Goal: Task Accomplishment & Management: Manage account settings

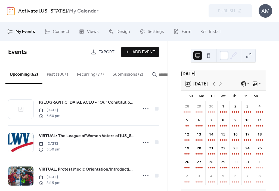
click at [119, 74] on button "Submissions (2)" at bounding box center [127, 73] width 39 height 20
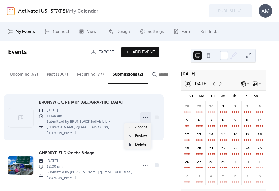
click at [147, 116] on icon at bounding box center [145, 117] width 9 height 9
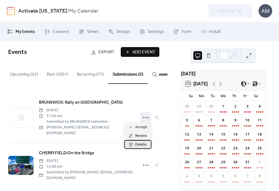
click at [146, 146] on div "Delete" at bounding box center [137, 144] width 27 height 9
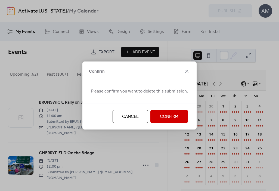
click at [168, 118] on span "Confirm" at bounding box center [169, 116] width 18 height 7
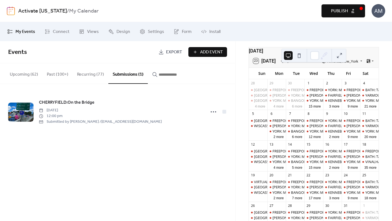
scroll to position [23, 0]
click at [279, 169] on button "35 more" at bounding box center [370, 166] width 16 height 5
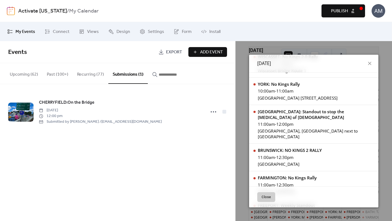
scroll to position [276, 0]
click at [279, 154] on div "11:00am - 12:30pm" at bounding box center [290, 157] width 64 height 6
click at [279, 147] on div "BRUNSWICK: NO KINGS 2 RALLY" at bounding box center [290, 150] width 64 height 6
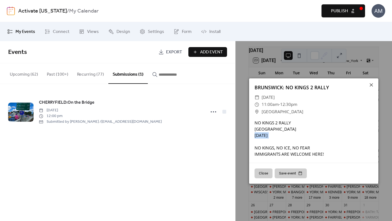
click at [279, 133] on div "NO KINGS 2 RALLY [GEOGRAPHIC_DATA] [DATE] NO KINGS, NO ICE, NO FEAR IMMIGRANTS …" at bounding box center [313, 139] width 129 height 38
click at [175, 75] on input "button" at bounding box center [175, 74] width 33 height 7
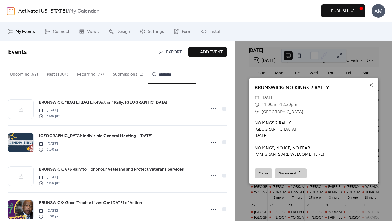
type input "*********"
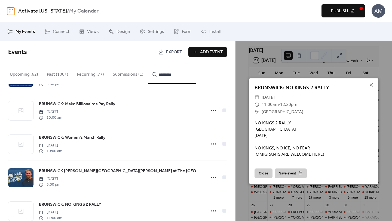
scroll to position [350, 0]
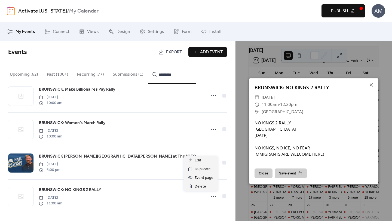
click at [211, 191] on circle at bounding box center [211, 196] width 1 height 1
click at [204, 162] on div "Edit" at bounding box center [201, 160] width 34 height 9
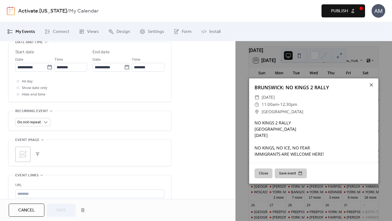
scroll to position [230, 0]
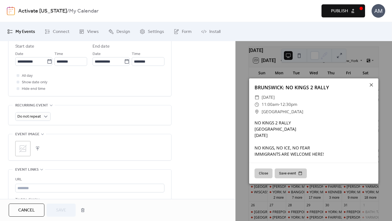
click at [38, 150] on button "button" at bounding box center [38, 149] width 8 height 8
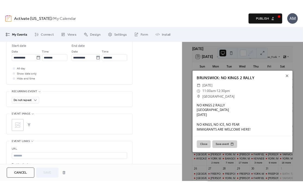
scroll to position [0, 0]
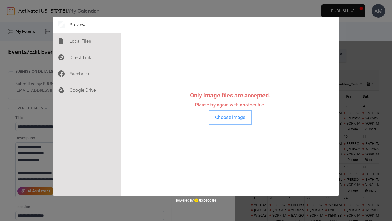
click at [232, 118] on button "Choose image" at bounding box center [229, 117] width 41 height 13
click at [234, 118] on button "Choose image" at bounding box center [229, 117] width 41 height 13
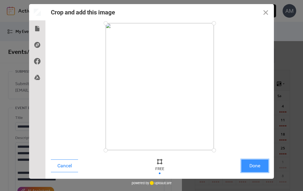
click at [261, 163] on button "Done" at bounding box center [254, 165] width 27 height 13
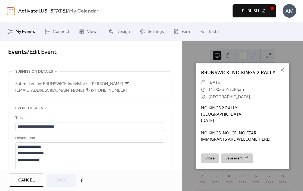
scroll to position [273, 0]
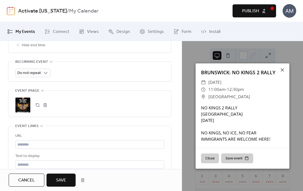
click at [61, 178] on span "Save" at bounding box center [61, 180] width 10 height 7
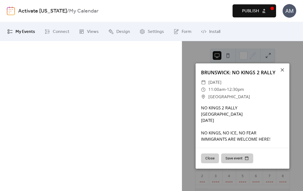
click at [256, 12] on span "Publish" at bounding box center [250, 11] width 17 height 7
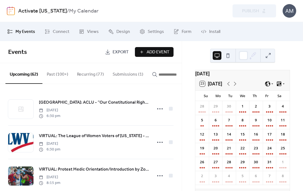
click at [256, 12] on div "Preview Publish" at bounding box center [221, 10] width 109 height 13
click at [123, 73] on button "Submissions (1)" at bounding box center [127, 73] width 39 height 20
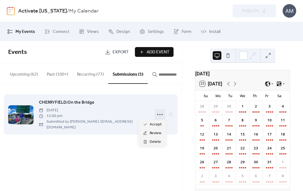
click at [163, 112] on icon at bounding box center [160, 114] width 9 height 9
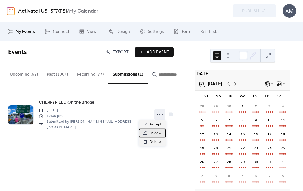
click at [156, 134] on span "Review" at bounding box center [156, 133] width 12 height 7
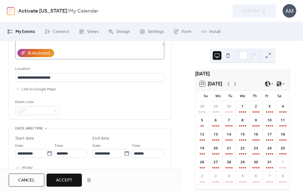
scroll to position [138, 0]
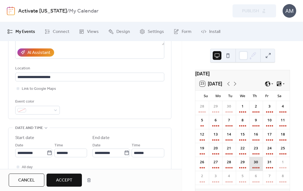
click at [257, 171] on div "30" at bounding box center [256, 164] width 14 height 14
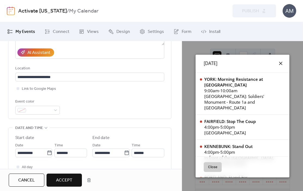
click at [277, 62] on icon at bounding box center [280, 63] width 7 height 7
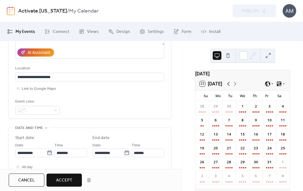
click at [229, 87] on icon at bounding box center [228, 84] width 7 height 7
click at [231, 163] on div "30" at bounding box center [229, 164] width 14 height 14
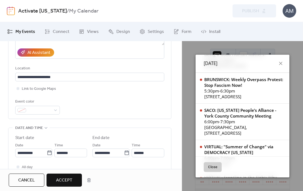
scroll to position [155, 0]
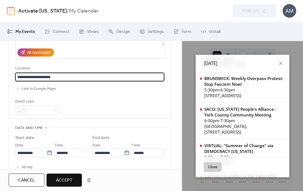
click at [36, 73] on input "**********" at bounding box center [89, 77] width 149 height 9
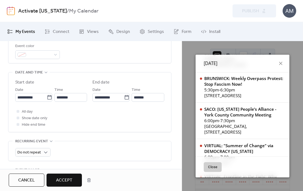
scroll to position [0, 0]
type input "**********"
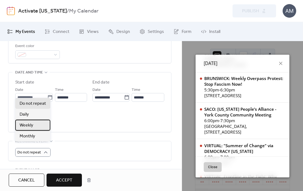
click at [40, 124] on div "Weekly" at bounding box center [32, 125] width 35 height 11
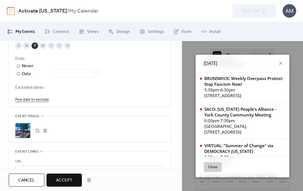
scroll to position [365, 0]
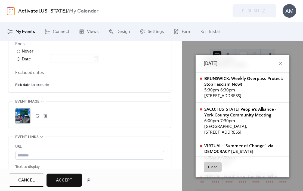
click at [23, 112] on div ";" at bounding box center [22, 115] width 15 height 15
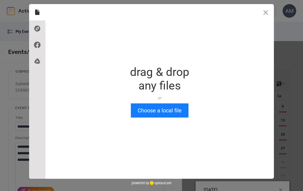
scroll to position [0, 0]
click at [268, 12] on button "Close" at bounding box center [266, 12] width 16 height 16
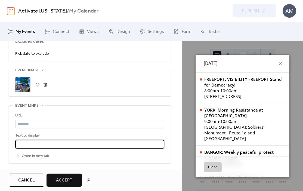
scroll to position [0, 216]
drag, startPoint x: 18, startPoint y: 137, endPoint x: 217, endPoint y: 143, distance: 199.8
click at [217, 143] on div "**********" at bounding box center [151, 106] width 303 height 169
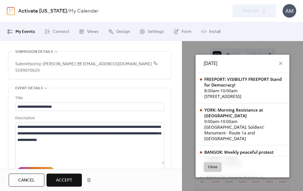
scroll to position [24, 0]
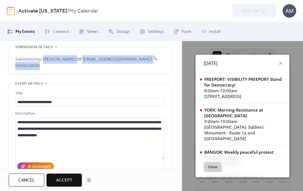
drag, startPoint x: 42, startPoint y: 59, endPoint x: 149, endPoint y: 62, distance: 106.9
click at [149, 62] on div "Submitted by: [PERSON_NAME] [EMAIL_ADDRESS][DOMAIN_NAME] 5599070620" at bounding box center [89, 60] width 149 height 27
copy span "[PERSON_NAME] [EMAIL_ADDRESS][DOMAIN_NAME] 5599070620"
click at [66, 177] on span "Accept" at bounding box center [64, 180] width 16 height 7
click at [258, 13] on span "Publish" at bounding box center [250, 11] width 17 height 7
